Goal: Task Accomplishment & Management: Use online tool/utility

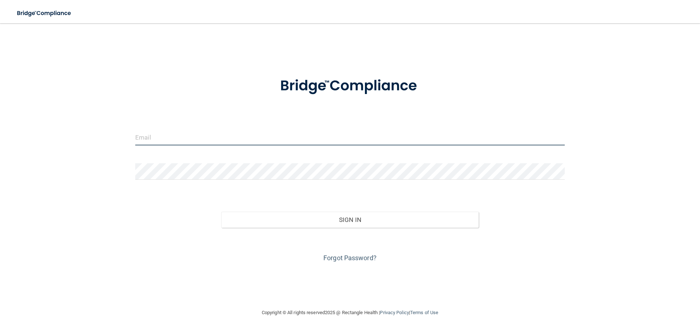
click at [160, 141] on input "email" at bounding box center [349, 137] width 429 height 16
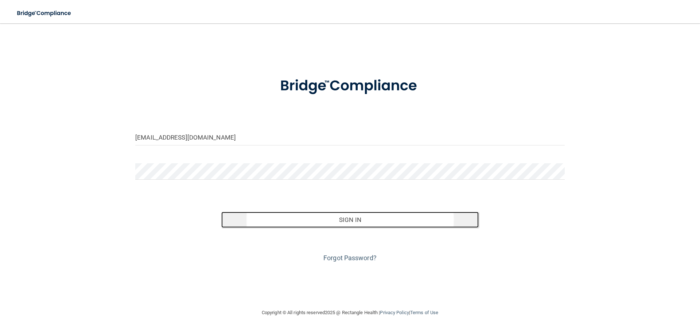
click at [310, 212] on button "Sign In" at bounding box center [350, 220] width 258 height 16
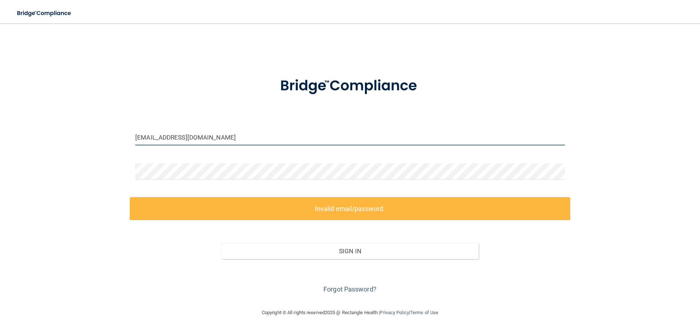
click at [242, 133] on input "[EMAIL_ADDRESS][DOMAIN_NAME]" at bounding box center [349, 137] width 429 height 16
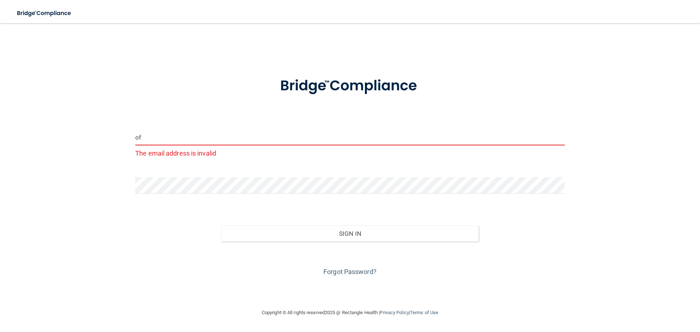
type input "o"
type input "[PERSON_NAME][EMAIL_ADDRESS][DOMAIN_NAME]"
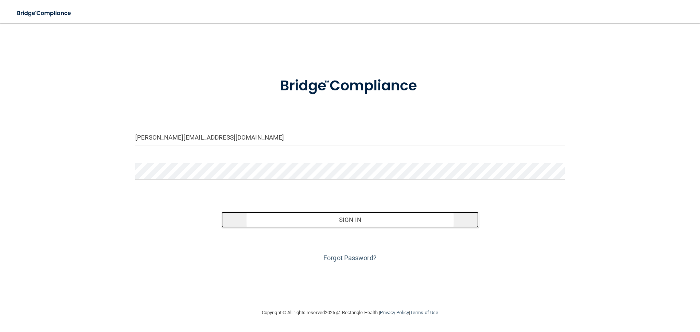
click at [370, 222] on button "Sign In" at bounding box center [350, 220] width 258 height 16
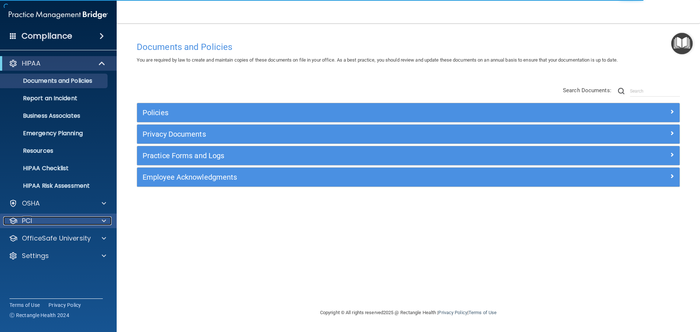
click at [104, 220] on span at bounding box center [104, 221] width 4 height 9
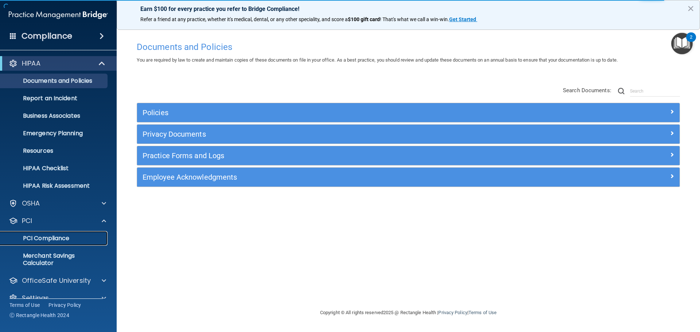
click at [60, 235] on p "PCI Compliance" at bounding box center [55, 238] width 100 height 7
